Goal: Check status: Check status

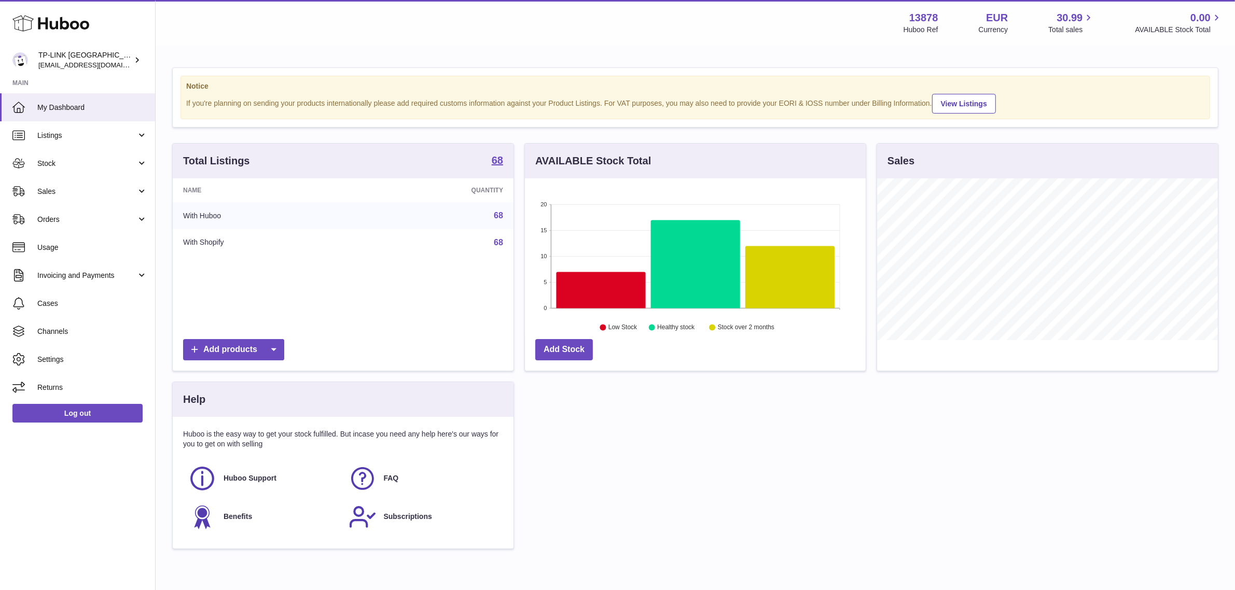
scroll to position [161, 341]
click at [92, 273] on span "Invoicing and Payments" at bounding box center [86, 276] width 99 height 10
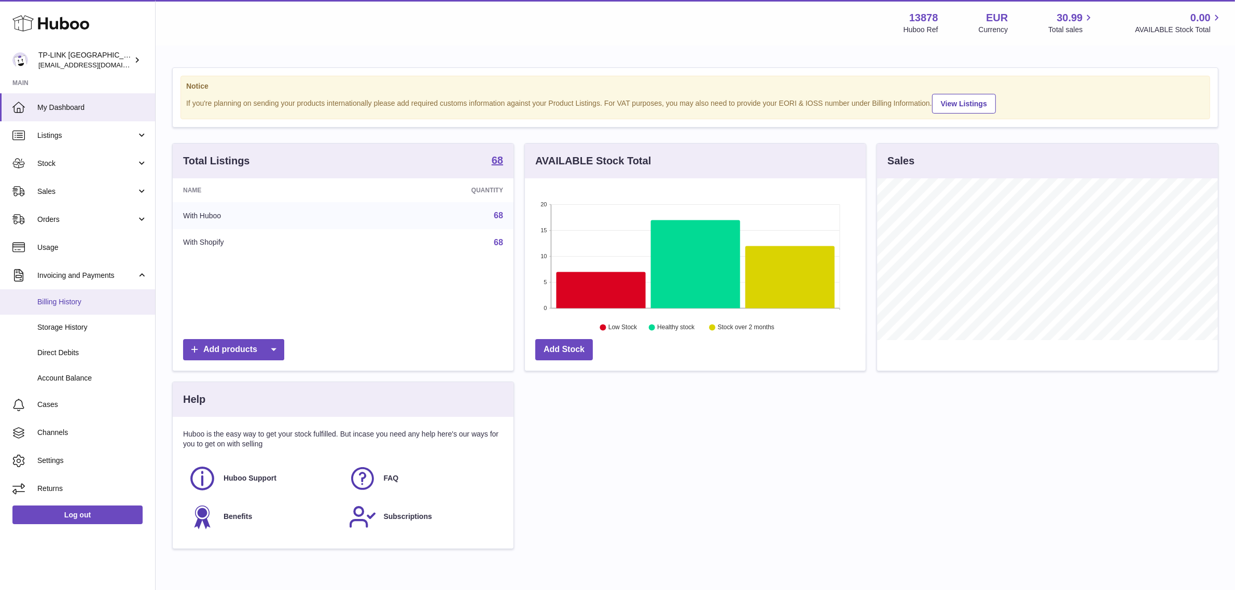
click at [92, 301] on span "Billing History" at bounding box center [92, 302] width 110 height 10
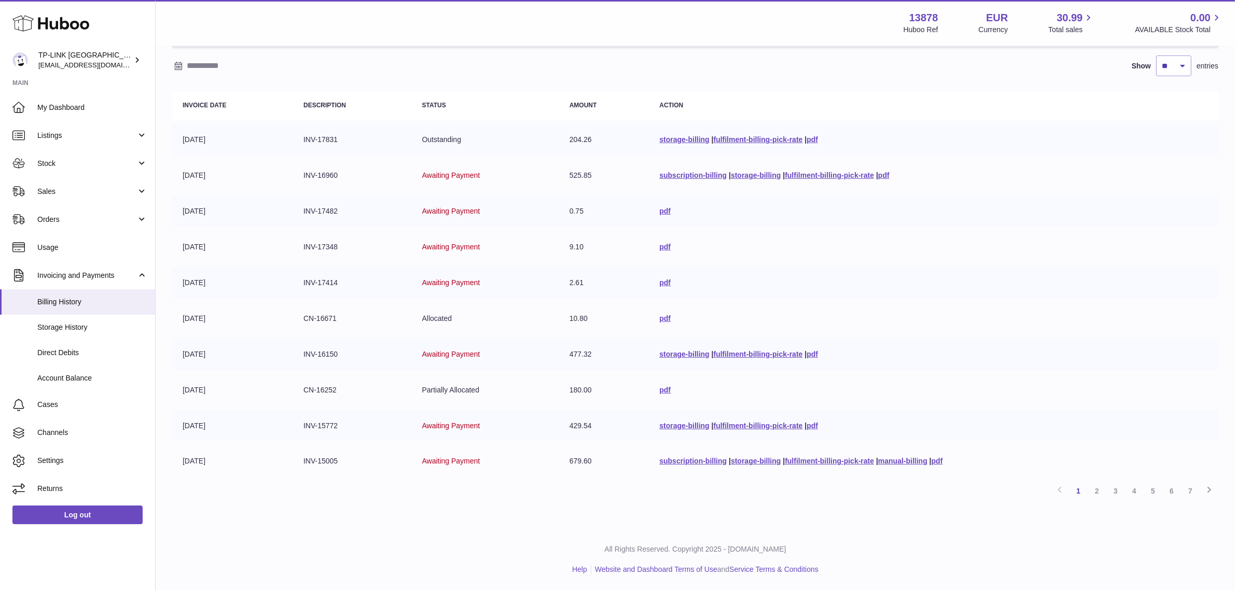
scroll to position [84, 0]
click at [1097, 491] on link "2" at bounding box center [1097, 491] width 19 height 19
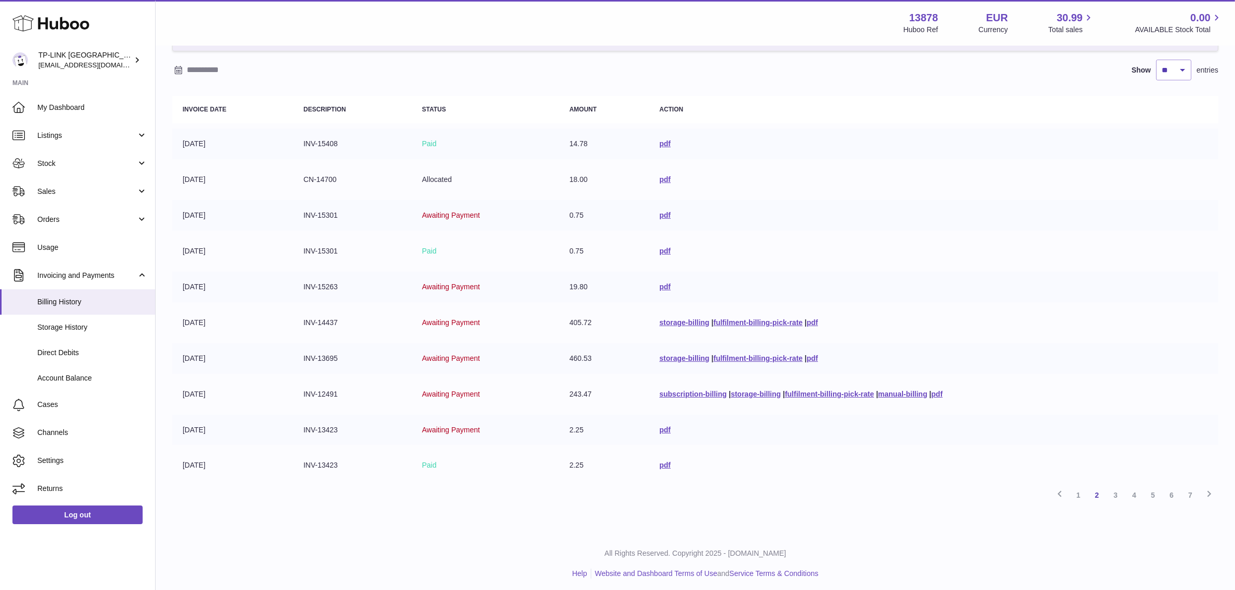
scroll to position [84, 0]
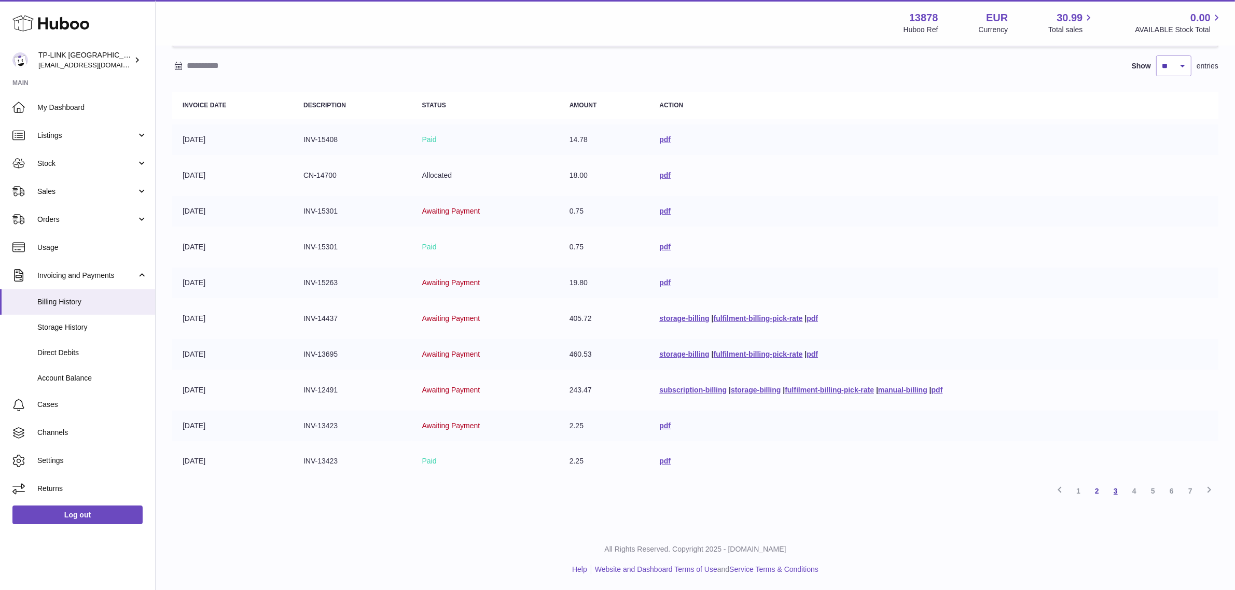
click at [1117, 491] on link "3" at bounding box center [1116, 491] width 19 height 19
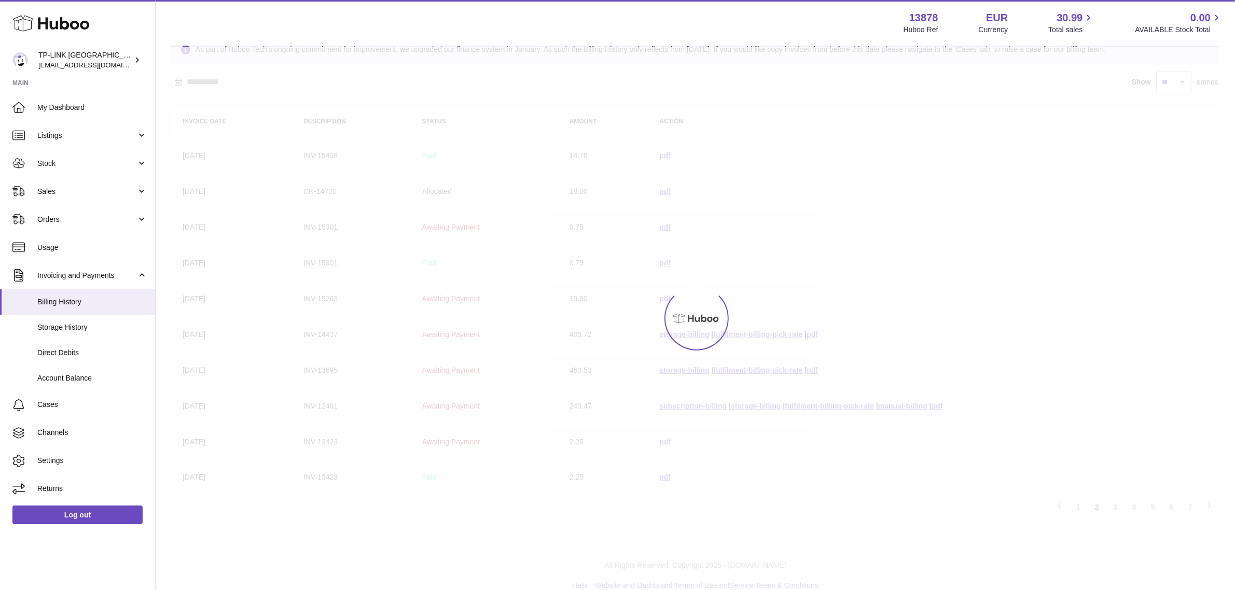
scroll to position [47, 0]
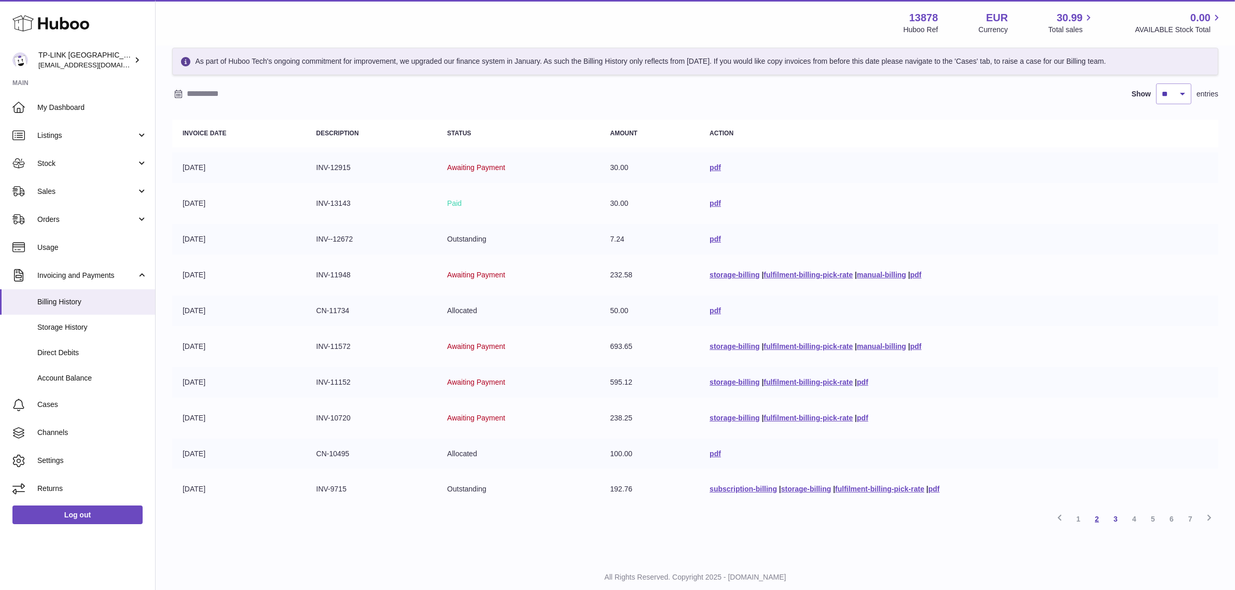
click at [1088, 529] on link "2" at bounding box center [1097, 519] width 19 height 19
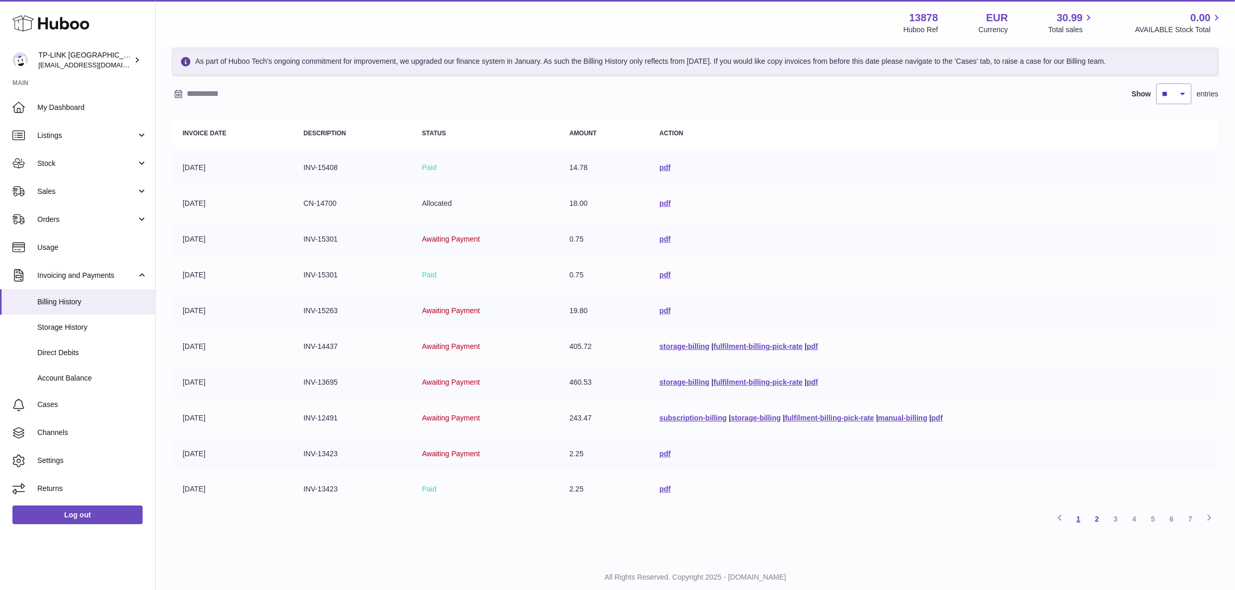
click at [1075, 526] on link "1" at bounding box center [1078, 519] width 19 height 19
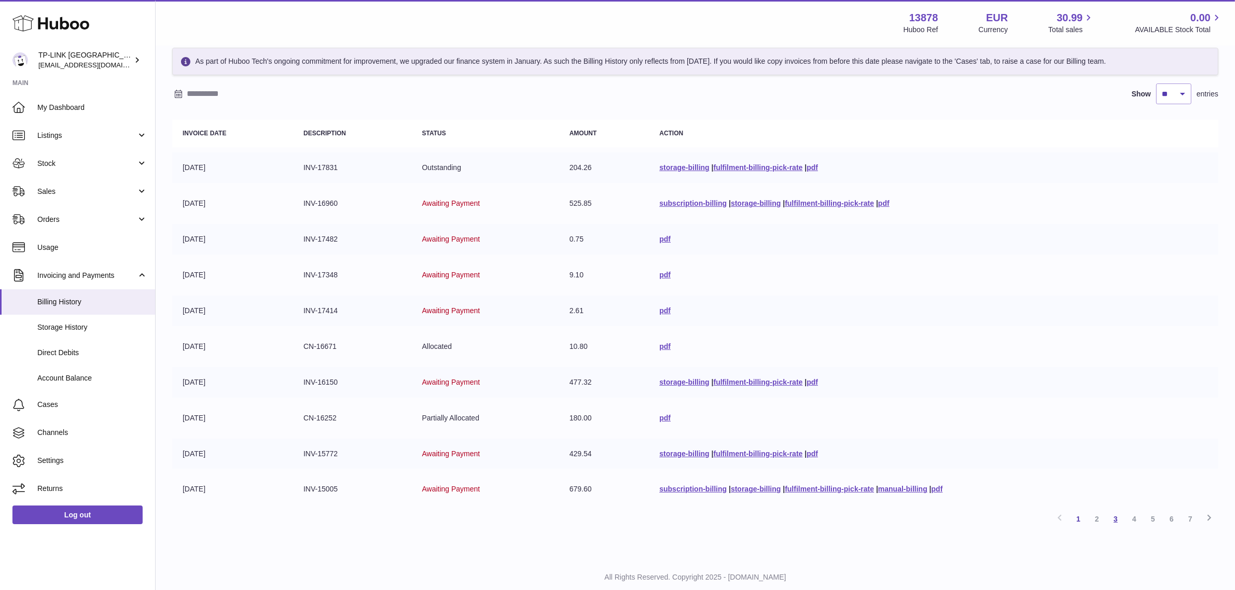
click at [1117, 529] on link "3" at bounding box center [1116, 519] width 19 height 19
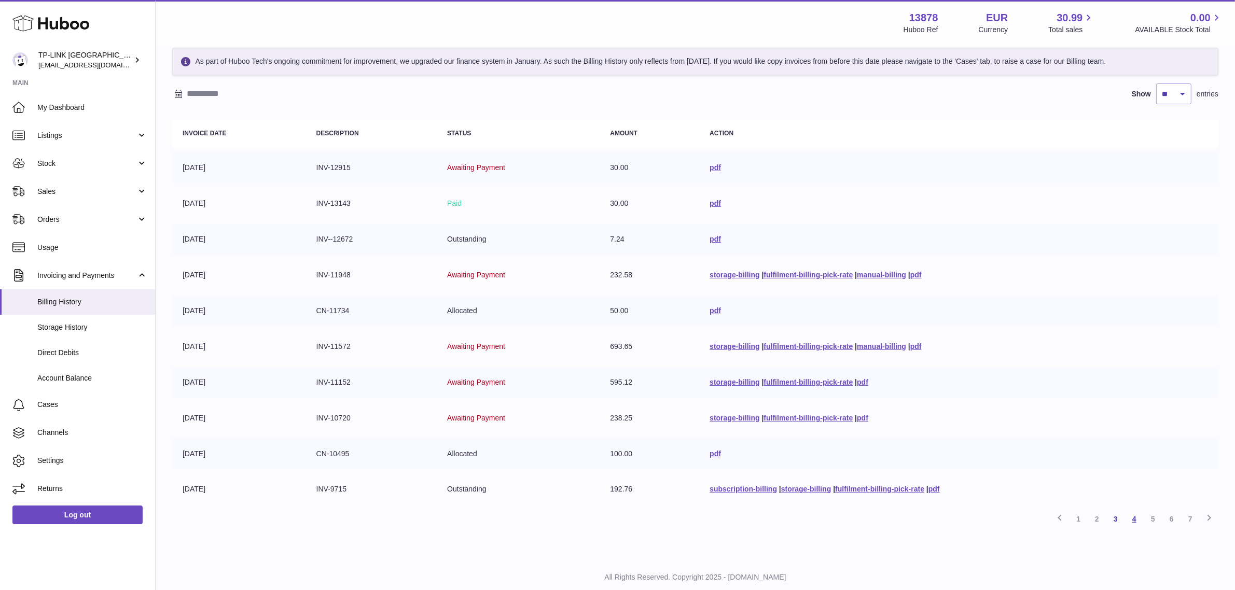
click at [1132, 529] on link "4" at bounding box center [1134, 519] width 19 height 19
